Goal: Use online tool/utility: Utilize a website feature to perform a specific function

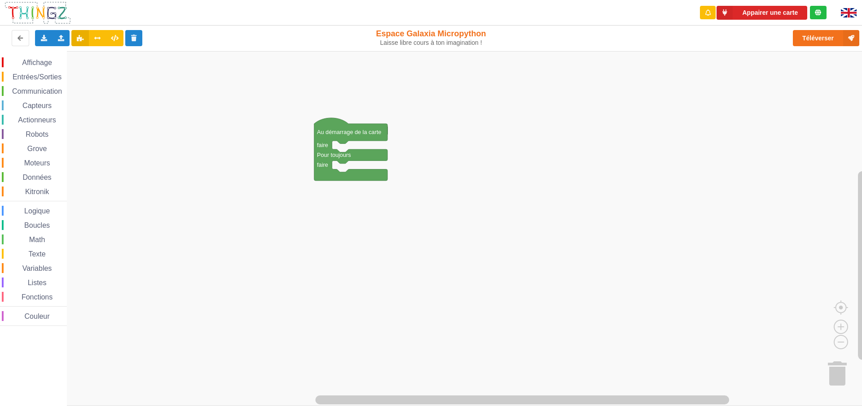
click at [41, 64] on span "Affichage" at bounding box center [37, 63] width 32 height 8
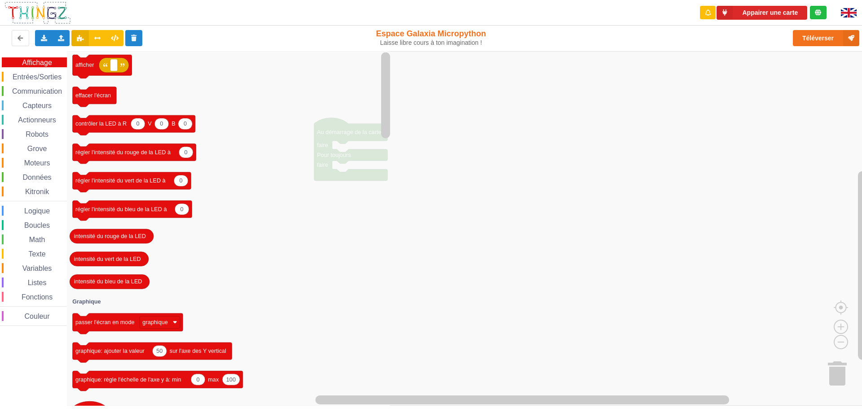
click at [48, 80] on span "Entrées/Sorties" at bounding box center [37, 77] width 52 height 8
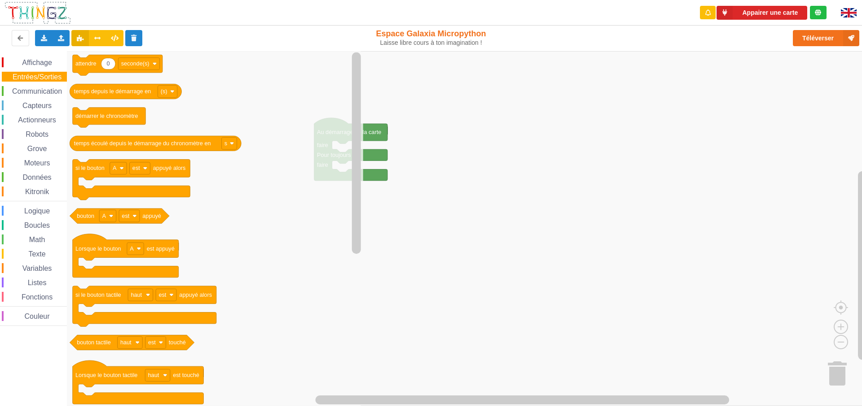
click at [45, 95] on span "Communication" at bounding box center [37, 91] width 52 height 8
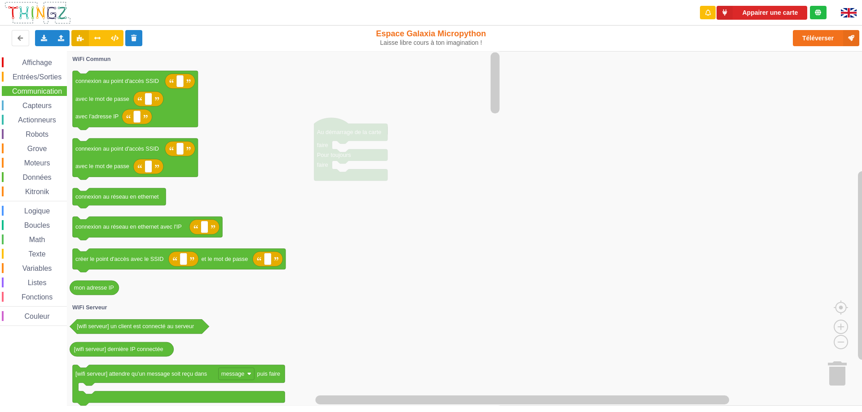
click at [42, 106] on span "Capteurs" at bounding box center [37, 106] width 32 height 8
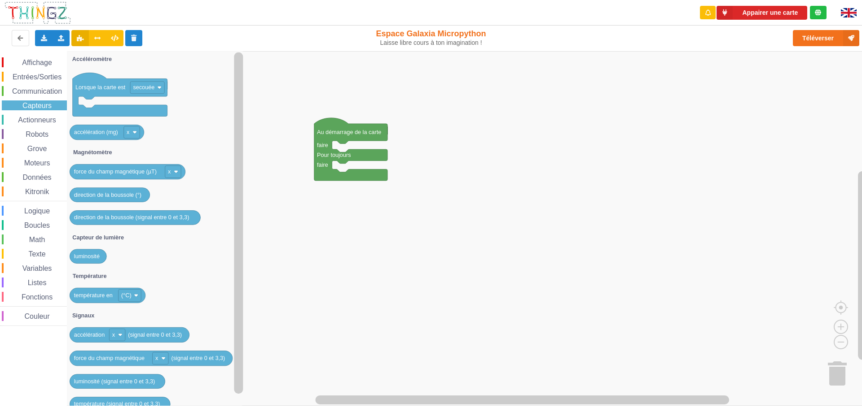
click at [44, 122] on span "Actionneurs" at bounding box center [37, 120] width 41 height 8
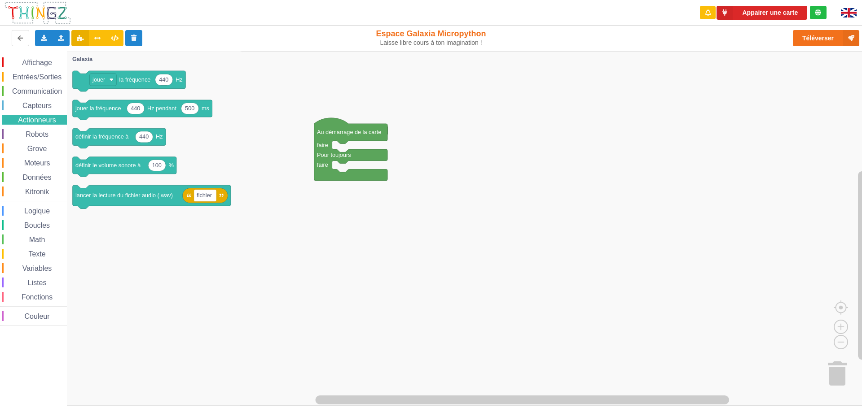
click at [40, 135] on span "Robots" at bounding box center [37, 135] width 26 height 8
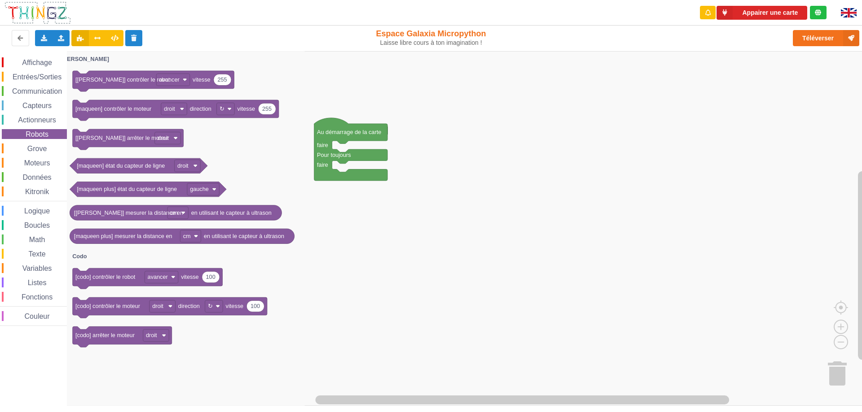
click at [39, 150] on span "Grove" at bounding box center [37, 149] width 22 height 8
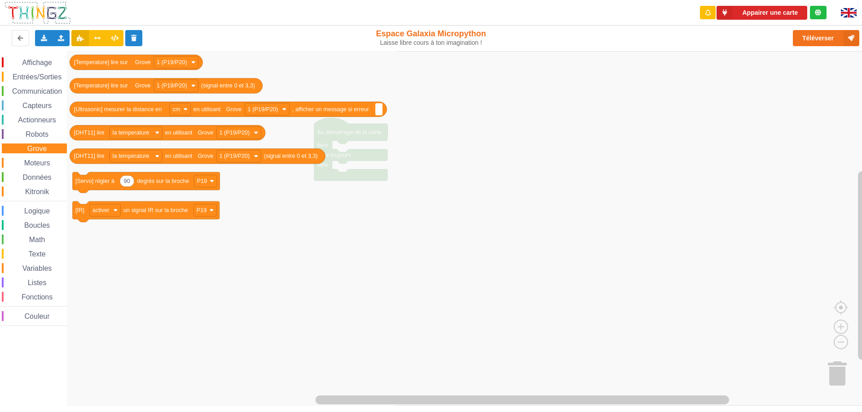
click at [41, 164] on span "Moteurs" at bounding box center [37, 163] width 29 height 8
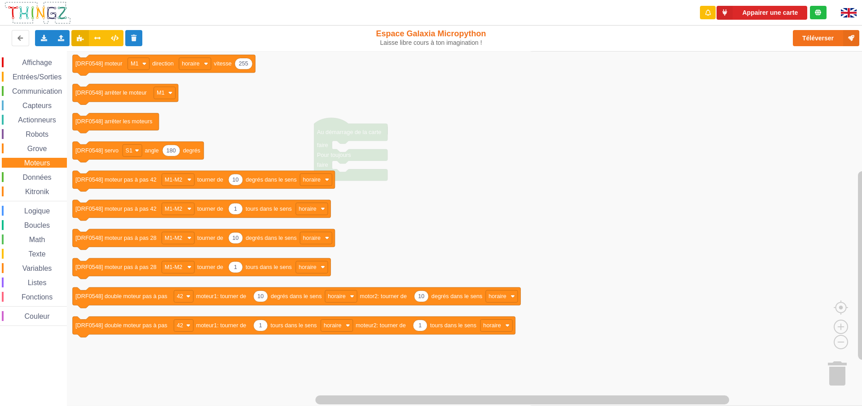
click at [519, 172] on icon "Espace de travail de Blocky" at bounding box center [300, 228] width 466 height 355
click at [837, 291] on rect "Espace de travail de Blocky" at bounding box center [434, 228] width 868 height 355
click at [836, 350] on rect "Espace de travail de Blocky" at bounding box center [434, 228] width 868 height 355
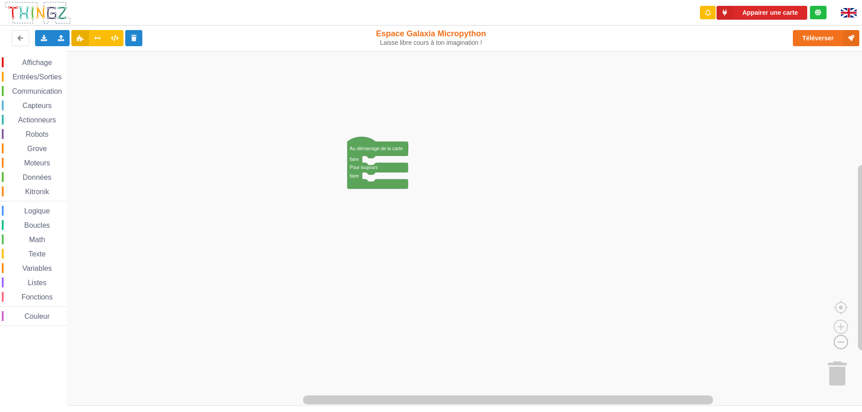
click at [850, 366] on rect "Espace de travail de Blocky" at bounding box center [434, 228] width 868 height 355
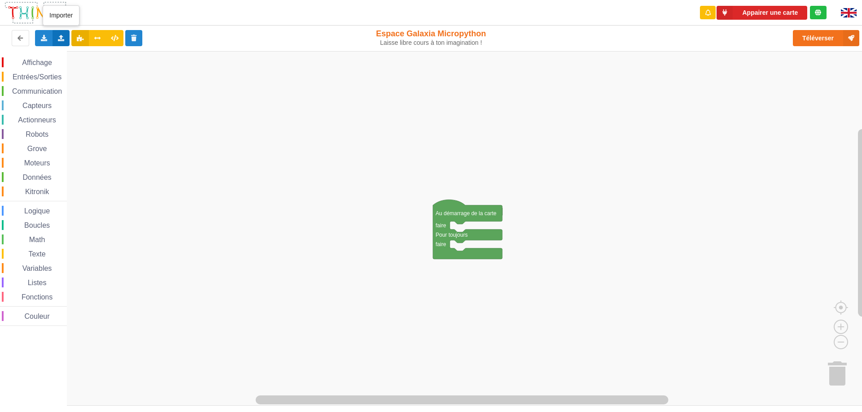
click at [61, 39] on icon at bounding box center [61, 37] width 8 height 5
click at [115, 56] on span "Importer un assemblage de blocs" at bounding box center [123, 54] width 93 height 7
click at [818, 40] on button "Téléverser" at bounding box center [825, 38] width 66 height 16
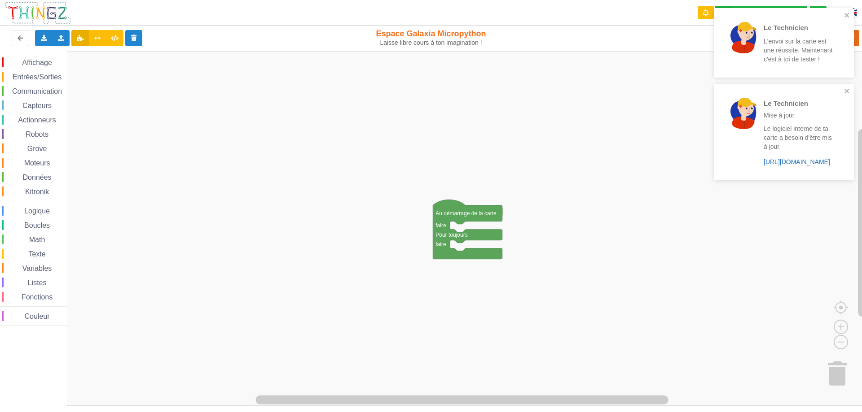
click at [800, 163] on link "[URL][DOMAIN_NAME]" at bounding box center [796, 161] width 66 height 7
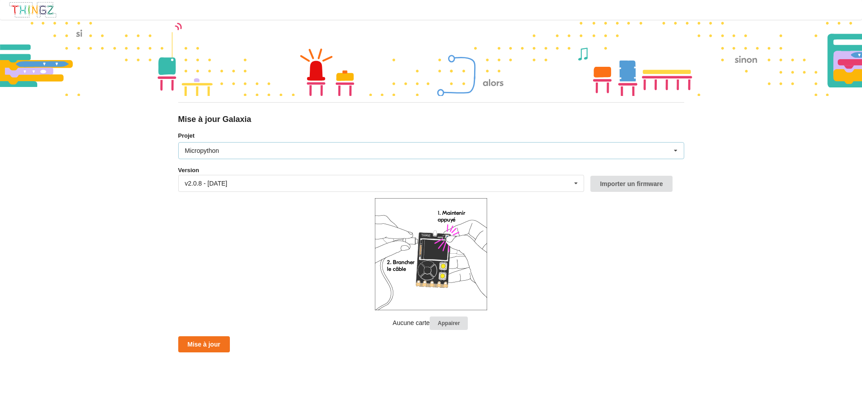
click at [224, 150] on div "Micropython Micropython Circuitpython" at bounding box center [431, 150] width 506 height 17
click at [221, 185] on div "v2.0.8 - 20/06/2025" at bounding box center [206, 183] width 43 height 6
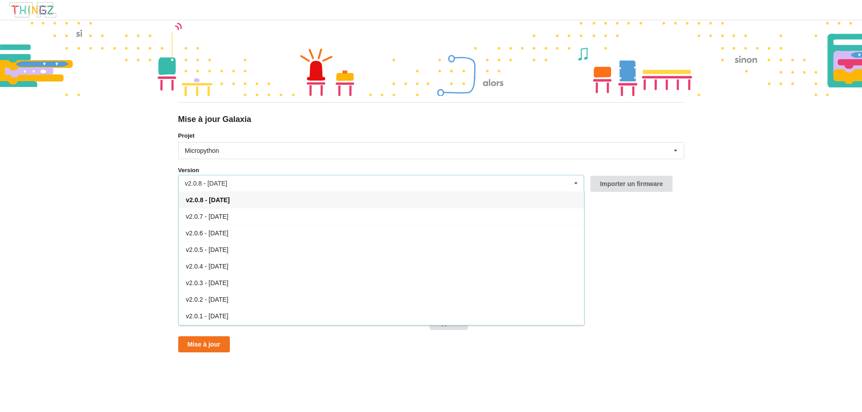
click at [221, 185] on div "v2.0.8 - 20/06/2025" at bounding box center [206, 183] width 43 height 6
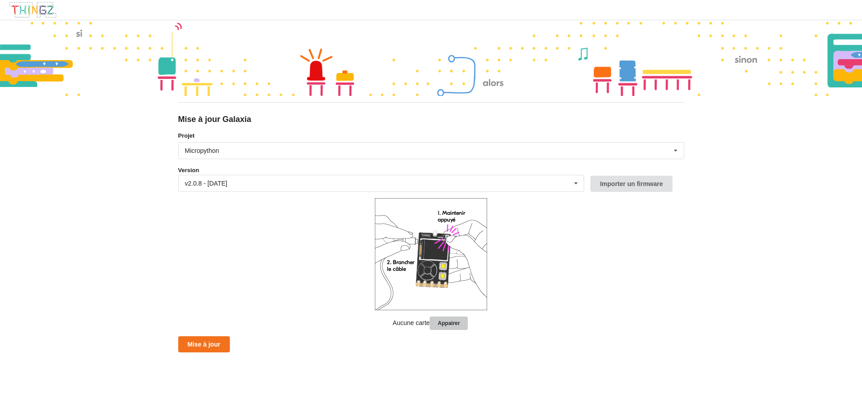
click at [455, 329] on button "Appairer" at bounding box center [448, 324] width 38 height 14
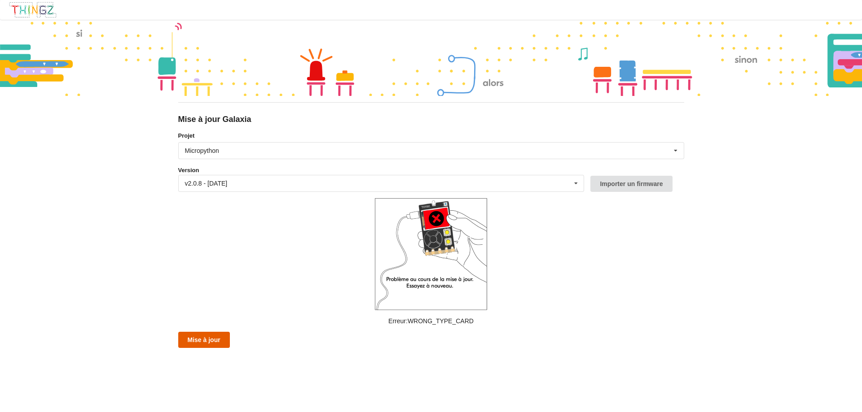
click at [207, 344] on button "Mise à jour" at bounding box center [204, 340] width 52 height 16
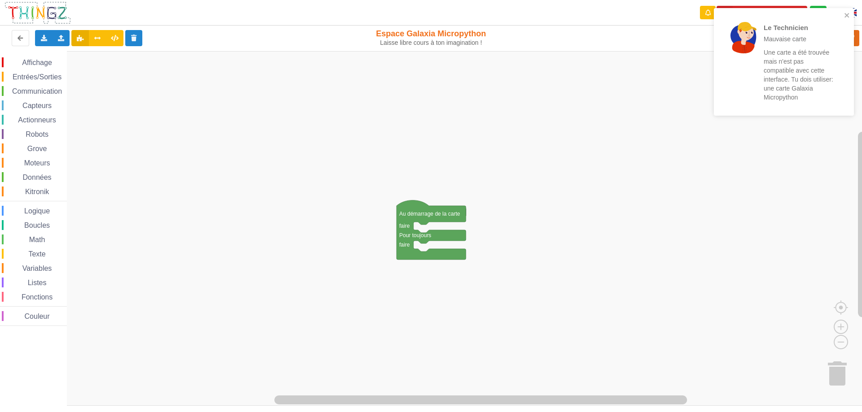
click at [228, 156] on div "Affichage Entrées/Sorties Communication Capteurs Actionneurs Robots Grove Moteu…" at bounding box center [434, 228] width 868 height 355
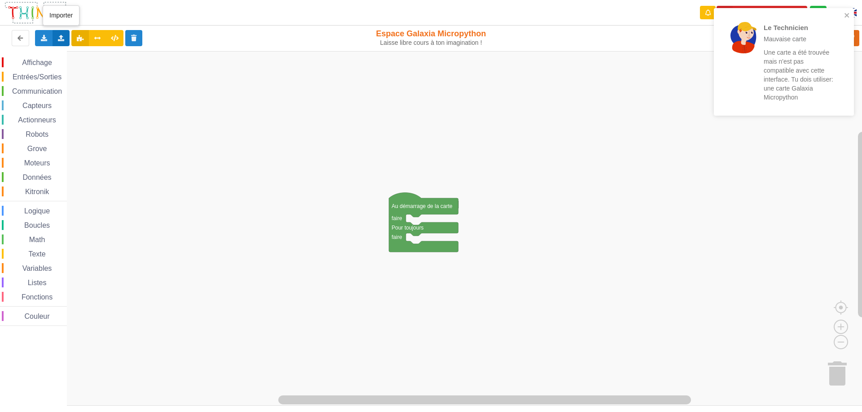
click at [64, 41] on div "Importer un assemblage de blocs Importer du code Python" at bounding box center [60, 38] width 17 height 16
click at [97, 58] on div "Importer un assemblage de blocs" at bounding box center [118, 55] width 120 height 16
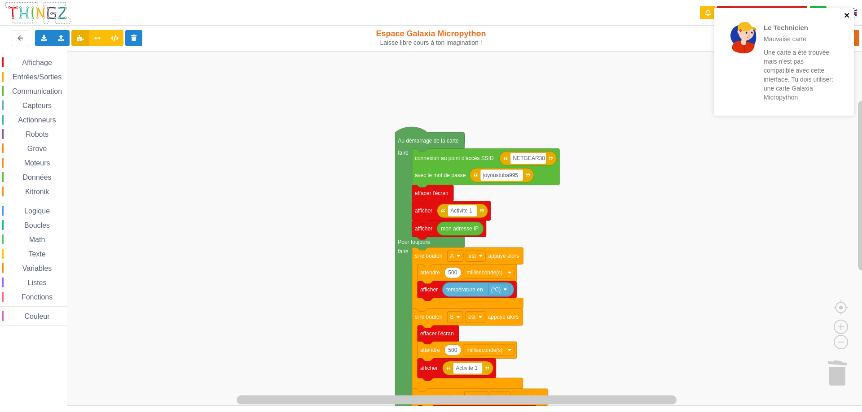
click at [847, 13] on icon "close" at bounding box center [847, 15] width 6 height 7
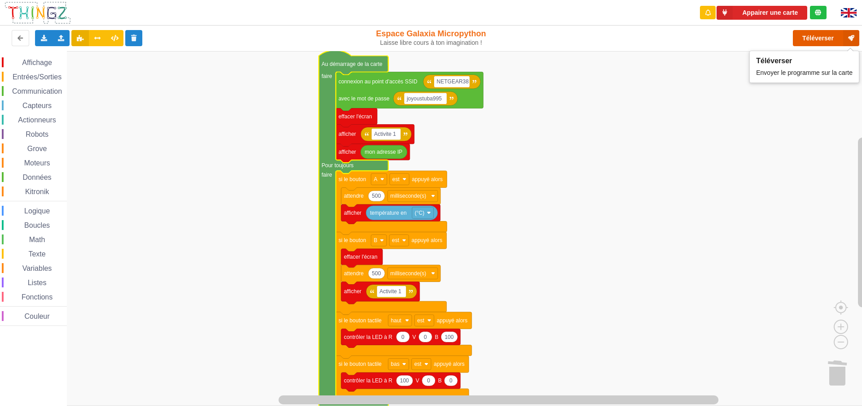
click at [817, 42] on button "Téléverser" at bounding box center [825, 38] width 66 height 16
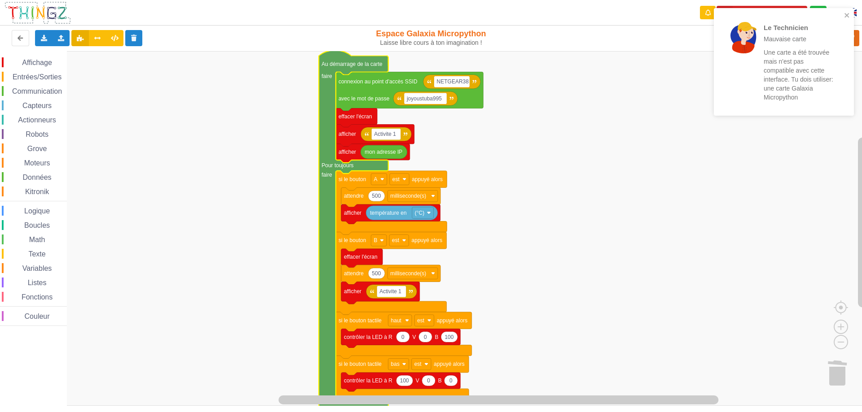
click at [604, 227] on rect "Espace de travail de Blocky" at bounding box center [434, 228] width 868 height 355
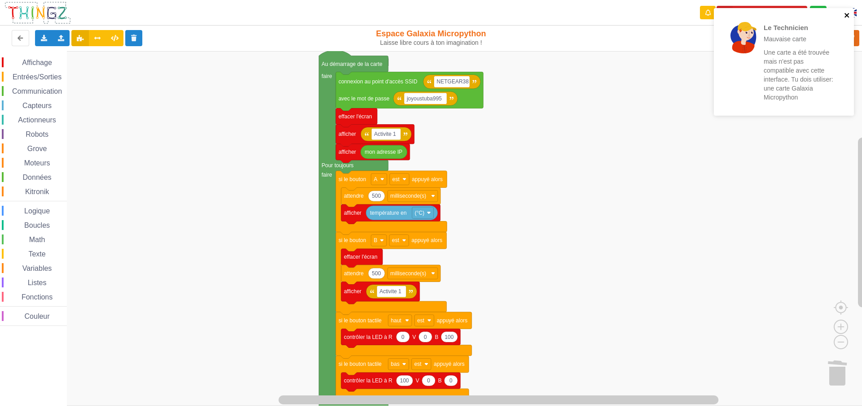
click at [845, 15] on icon "close" at bounding box center [847, 15] width 6 height 7
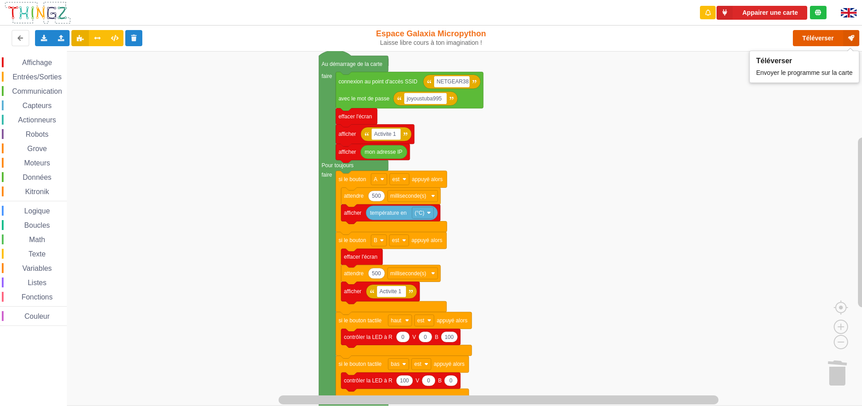
click at [819, 39] on button "Téléverser" at bounding box center [825, 38] width 66 height 16
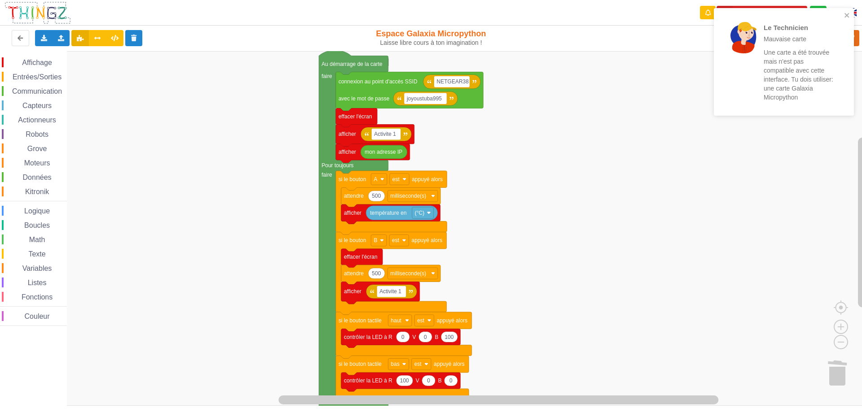
click at [783, 87] on p "Une carte a été trouvée mais n'est pas compatible avec cette interface. Tu dois…" at bounding box center [798, 75] width 70 height 54
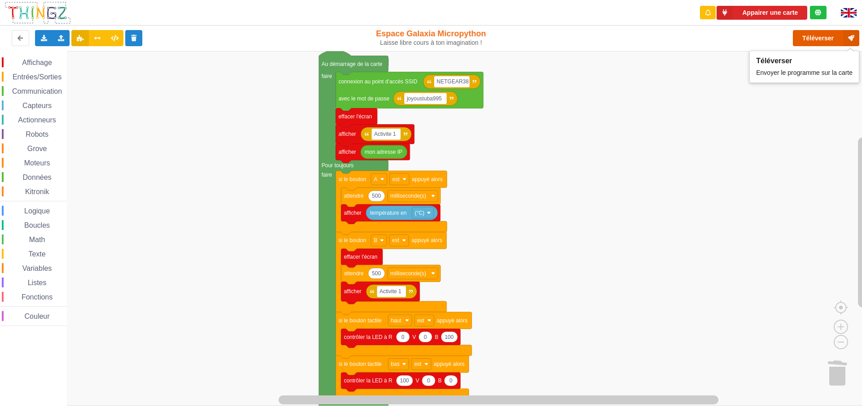
click at [821, 42] on button "Téléverser" at bounding box center [825, 38] width 66 height 16
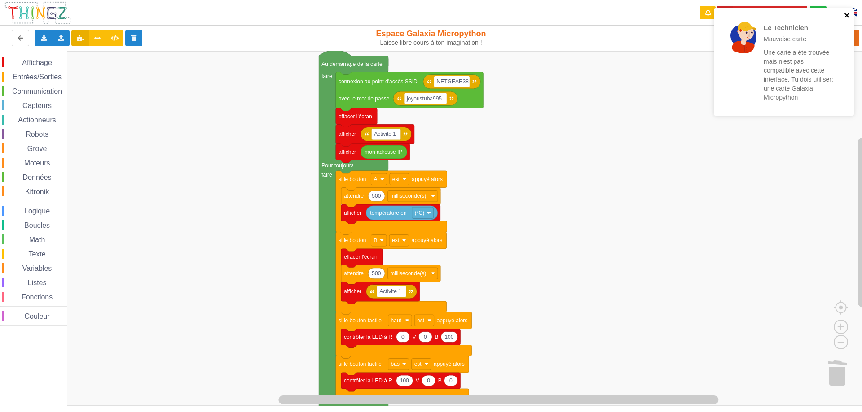
click at [846, 16] on icon "close" at bounding box center [846, 15] width 4 height 4
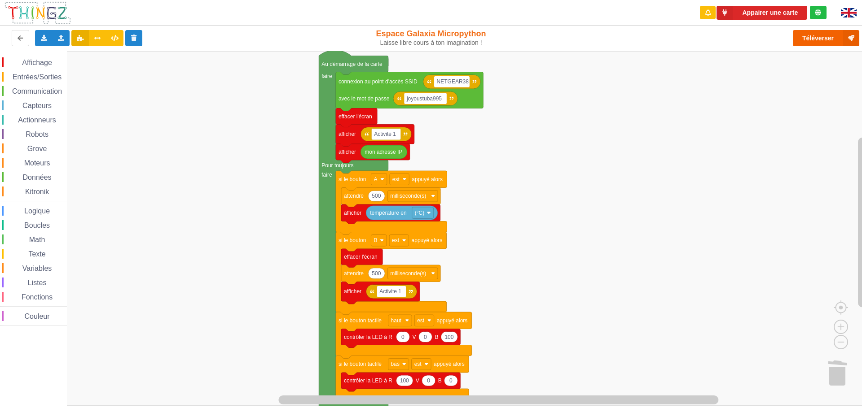
click at [822, 37] on button "Téléverser" at bounding box center [825, 38] width 66 height 16
click at [822, 37] on div "Téléverser" at bounding box center [688, 38] width 353 height 29
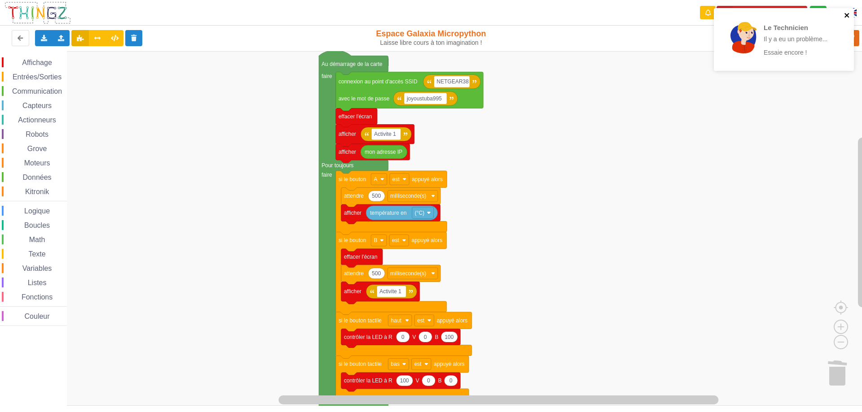
click at [849, 12] on icon "close" at bounding box center [847, 15] width 6 height 7
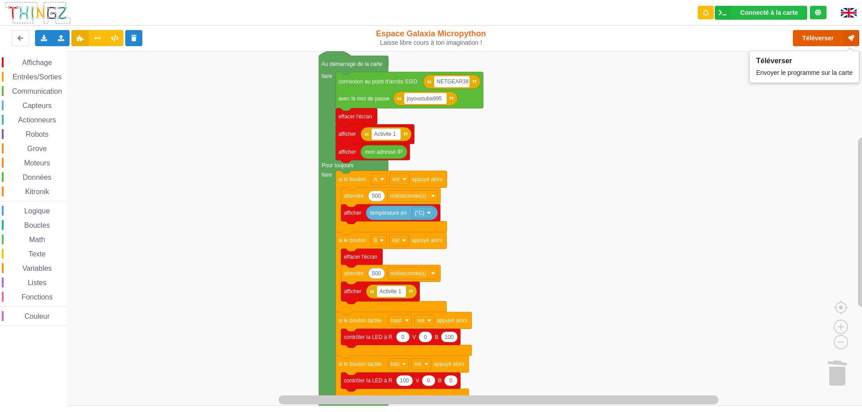
click at [822, 39] on button "Téléverser" at bounding box center [825, 38] width 66 height 16
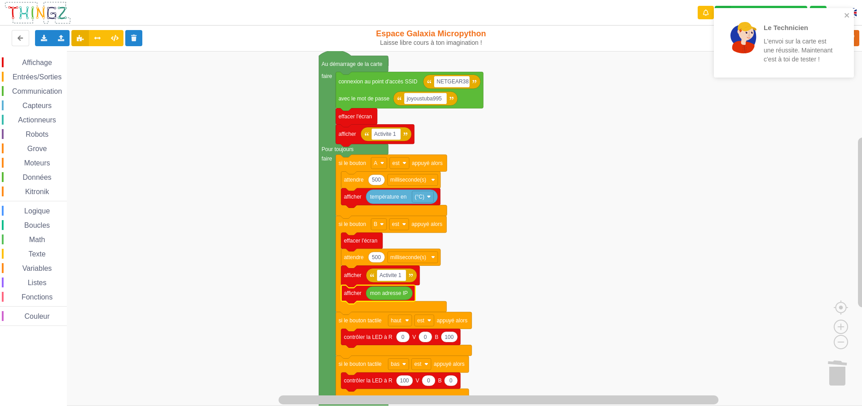
click at [534, 290] on rect "Espace de travail de Blocky" at bounding box center [434, 228] width 868 height 355
click at [846, 13] on icon "close" at bounding box center [847, 15] width 6 height 7
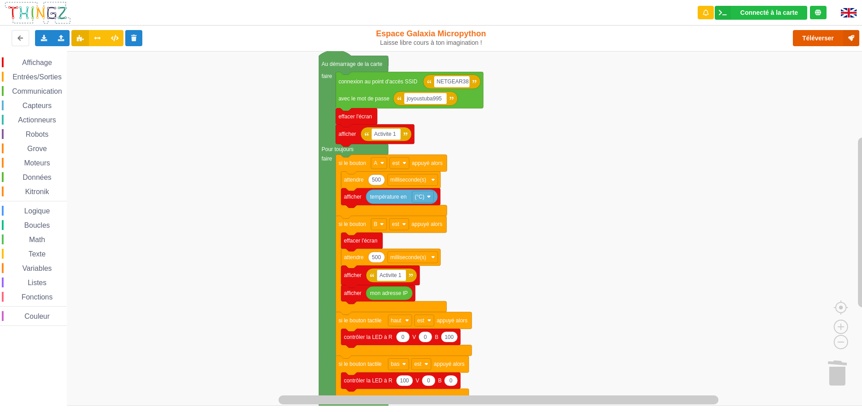
click at [822, 39] on button "Téléverser" at bounding box center [825, 38] width 66 height 16
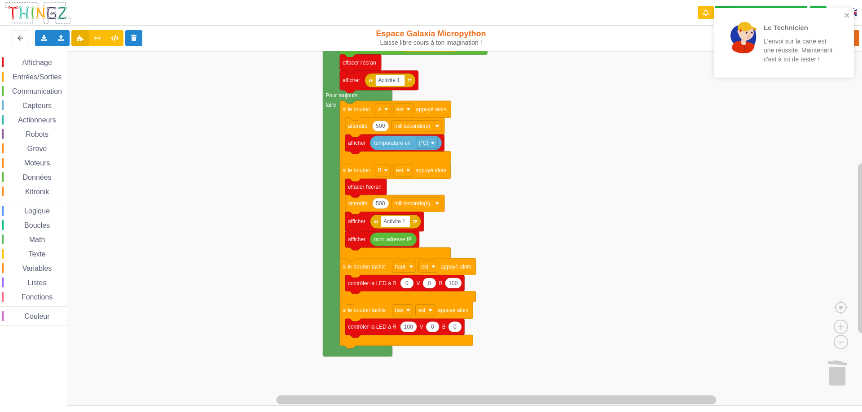
click at [656, 182] on div "Affichage Entrées/Sorties Communication Capteurs Actionneurs Robots Grove Moteu…" at bounding box center [434, 228] width 868 height 355
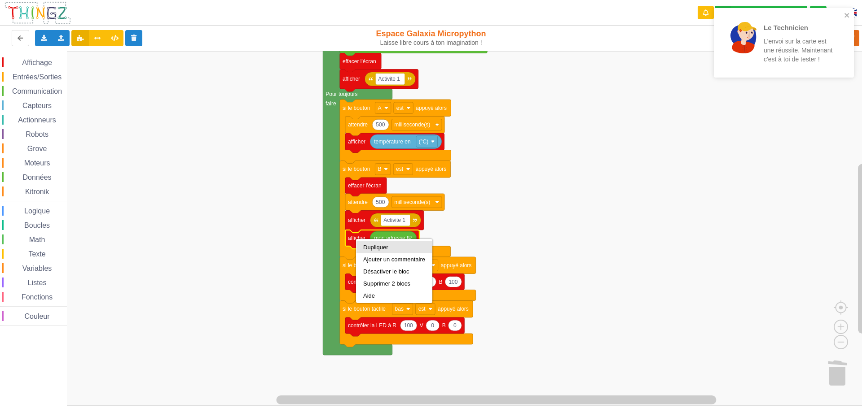
click at [383, 248] on div "Dupliquer" at bounding box center [394, 247] width 62 height 7
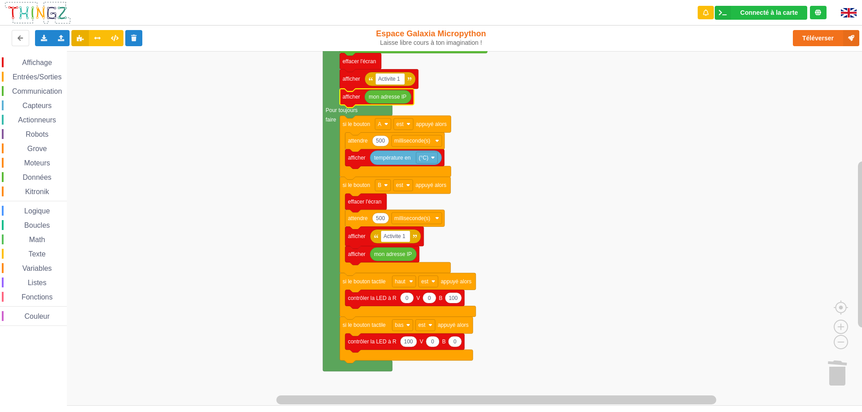
click at [475, 125] on div "Affichage Entrées/Sorties Communication Capteurs Actionneurs Robots Grove Moteu…" at bounding box center [434, 228] width 868 height 355
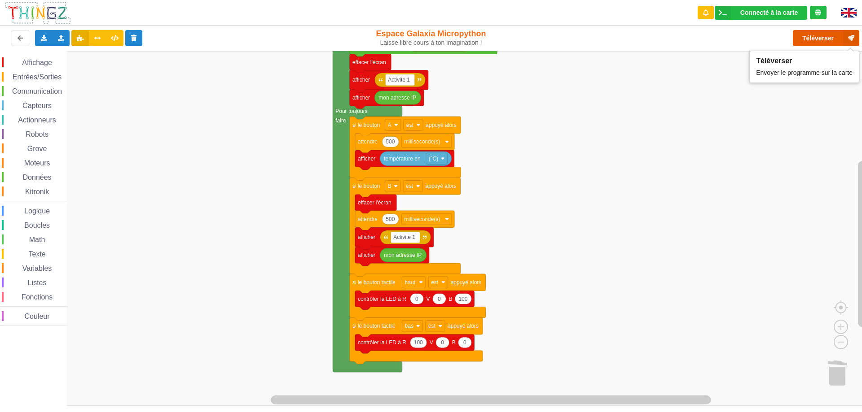
click at [822, 38] on button "Téléverser" at bounding box center [825, 38] width 66 height 16
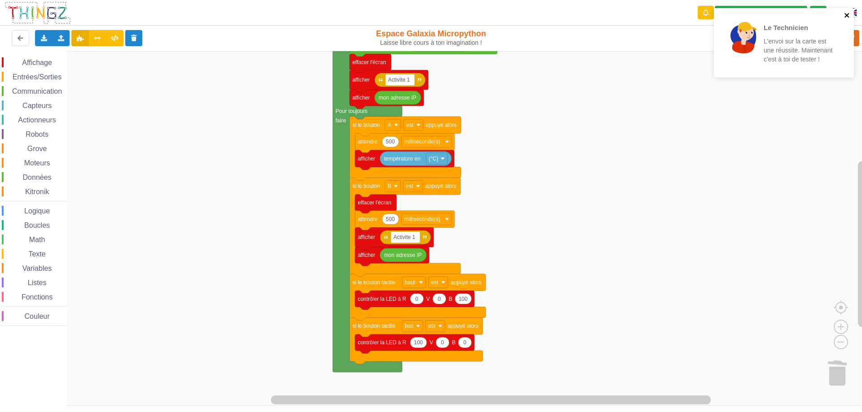
click at [847, 18] on icon "close" at bounding box center [847, 15] width 6 height 7
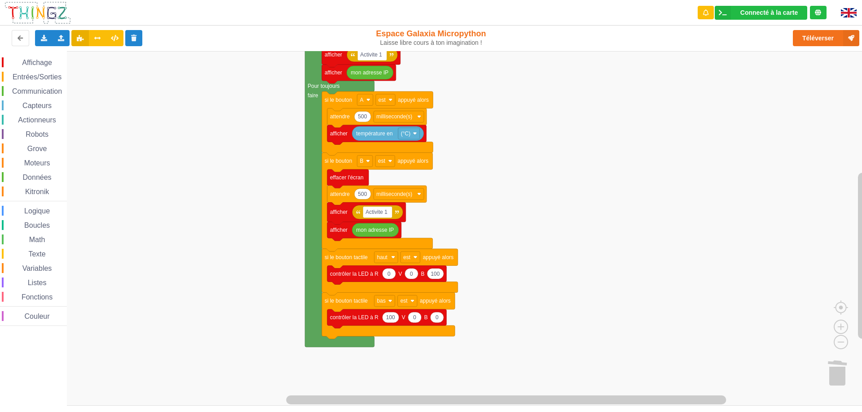
click at [526, 243] on div "Affichage Entrées/Sorties Communication Capteurs Actionneurs Robots Grove Moteu…" at bounding box center [434, 228] width 868 height 355
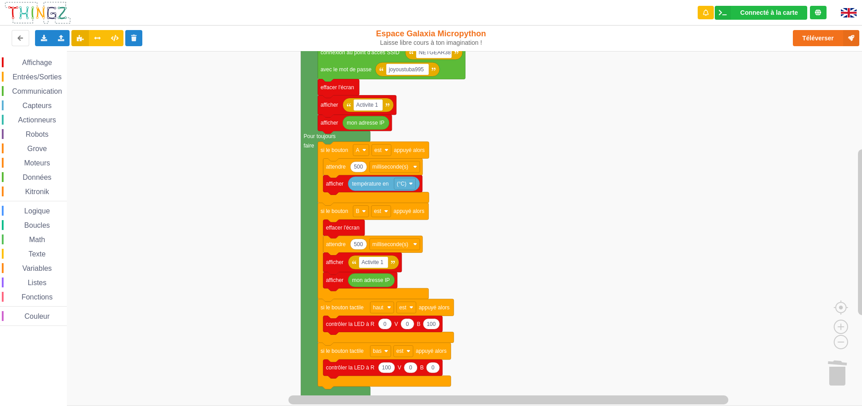
click at [483, 282] on div "Affichage Entrées/Sorties Communication Capteurs Actionneurs Robots Grove Moteu…" at bounding box center [434, 228] width 868 height 355
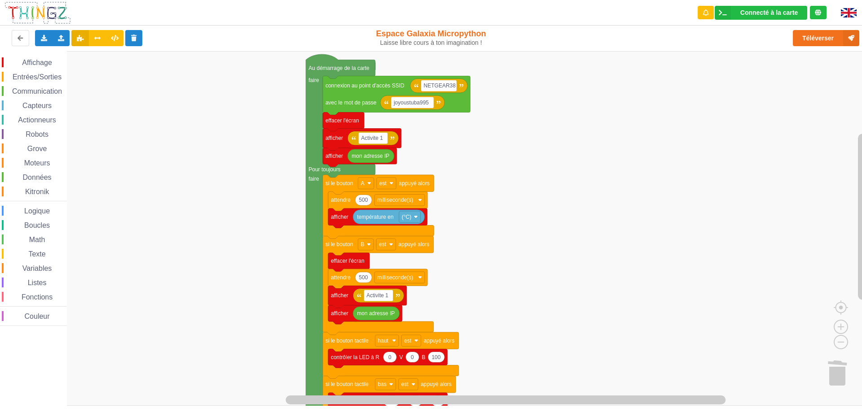
click at [512, 224] on div "Affichage Entrées/Sorties Communication Capteurs Actionneurs Robots Grove Moteu…" at bounding box center [434, 228] width 868 height 355
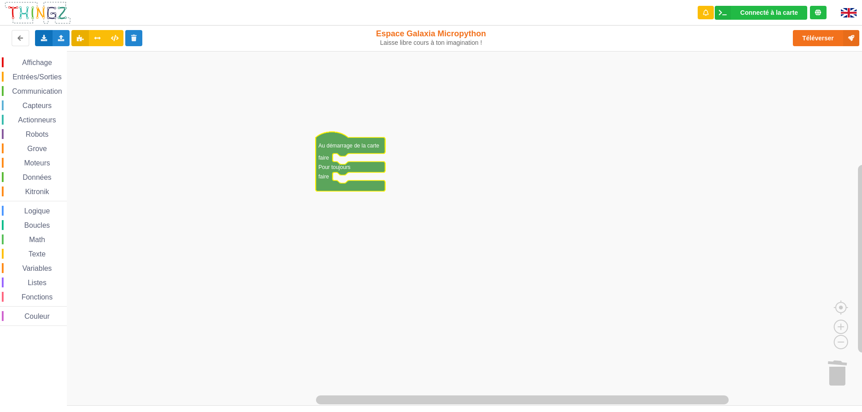
click at [43, 39] on icon at bounding box center [44, 37] width 8 height 5
click at [109, 55] on span "Exporter l'assemblage de blocs" at bounding box center [98, 54] width 87 height 7
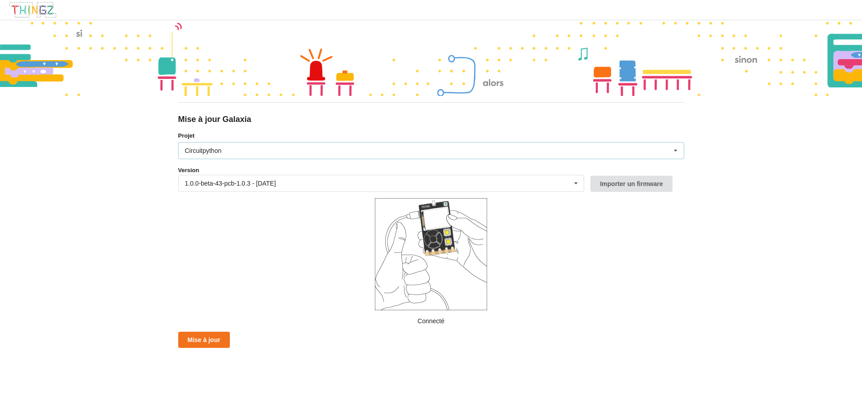
click at [223, 153] on div "Circuitpython Micropython Circuitpython" at bounding box center [431, 150] width 506 height 17
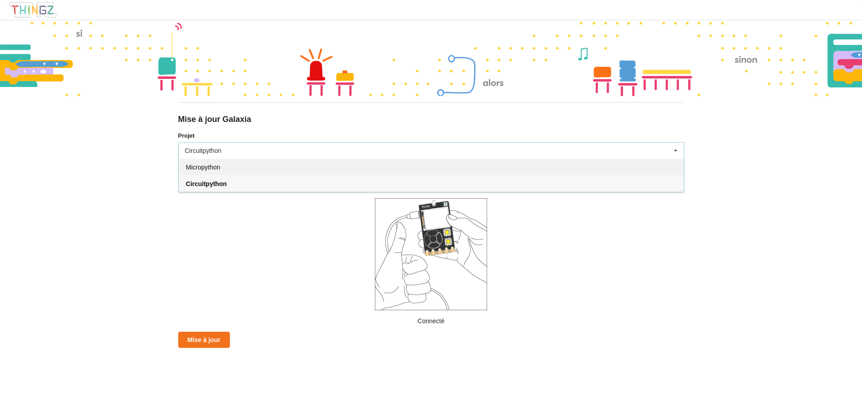
click at [213, 171] on div "Micropython" at bounding box center [431, 167] width 505 height 17
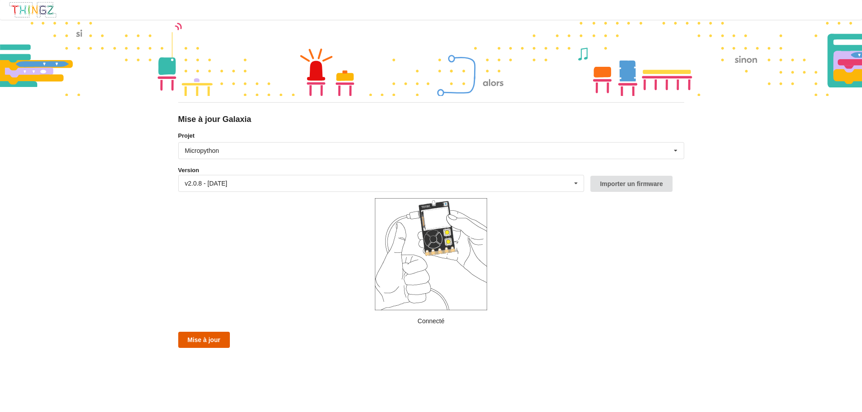
click at [209, 339] on button "Mise à jour" at bounding box center [204, 340] width 52 height 16
